Goal: Task Accomplishment & Management: Manage account settings

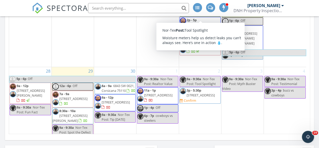
scroll to position [180, 0]
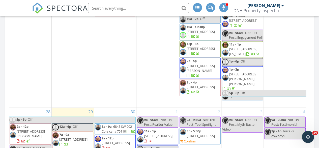
click at [199, 133] on span "1803 Beech Ridge Drive,, Northlake 76226" at bounding box center [201, 135] width 28 height 5
click at [203, 133] on span "1803 Beech Ridge Drive,, Northlake 76226" at bounding box center [201, 135] width 28 height 5
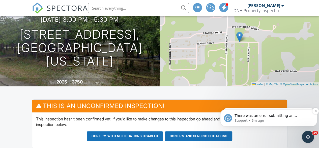
click at [260, 118] on p "Support • 6m ago" at bounding box center [273, 120] width 76 height 5
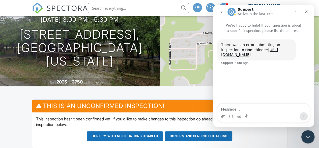
click at [306, 134] on icon "Close Intercom Messenger" at bounding box center [307, 136] width 6 height 6
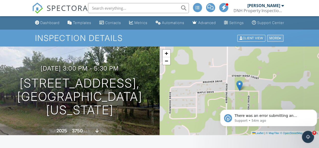
click at [280, 40] on div at bounding box center [280, 37] width 2 height 3
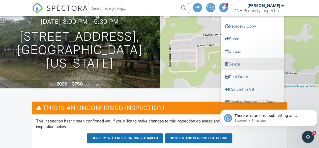
click at [234, 69] on link "Delete" at bounding box center [252, 63] width 63 height 13
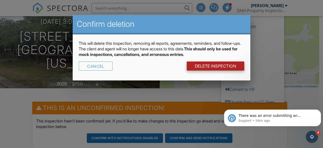
click at [218, 66] on link "DELETE Inspection" at bounding box center [216, 65] width 58 height 9
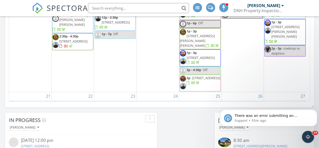
click at [277, 106] on span "[STREET_ADDRESS][PERSON_NAME]" at bounding box center [282, 110] width 35 height 9
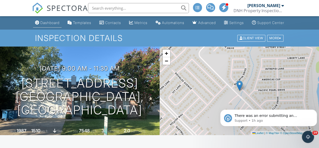
click at [44, 25] on div "Dashboard" at bounding box center [49, 22] width 19 height 4
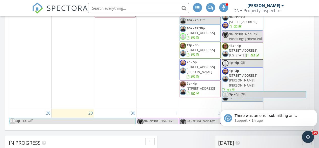
scroll to position [539, 0]
click at [30, 129] on span "115 Sandy Ln, Royse City 75189" at bounding box center [31, 133] width 28 height 9
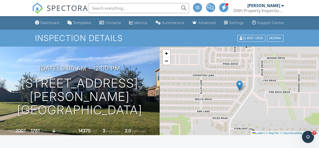
click at [282, 6] on div at bounding box center [283, 6] width 3 height 4
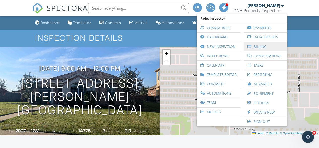
click at [260, 46] on link "Billing" at bounding box center [265, 46] width 39 height 9
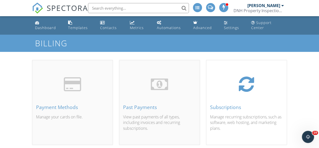
click at [224, 110] on div "Subscriptions" at bounding box center [246, 107] width 73 height 6
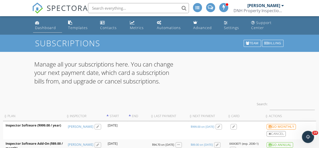
click at [43, 28] on div "Dashboard" at bounding box center [45, 27] width 21 height 5
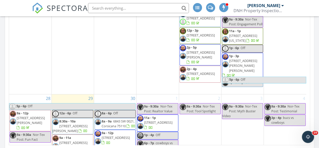
scroll to position [577, 0]
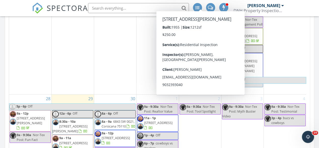
scroll to position [170, 0]
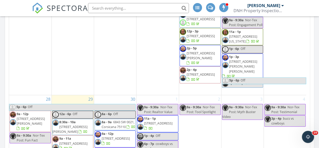
click at [72, 124] on span "6958 Hunnicut Ct, Dallas 75227" at bounding box center [69, 128] width 35 height 9
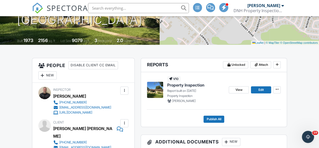
scroll to position [91, 0]
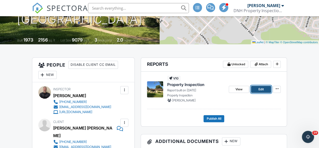
click at [260, 92] on span "Edit" at bounding box center [261, 89] width 5 height 5
